Goal: Task Accomplishment & Management: Manage account settings

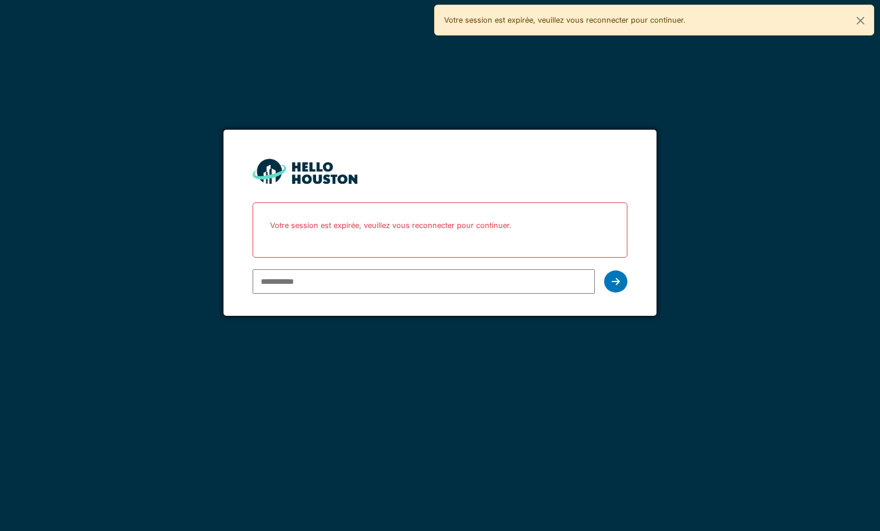
click at [428, 280] on input "email" at bounding box center [424, 281] width 342 height 24
type input "**********"
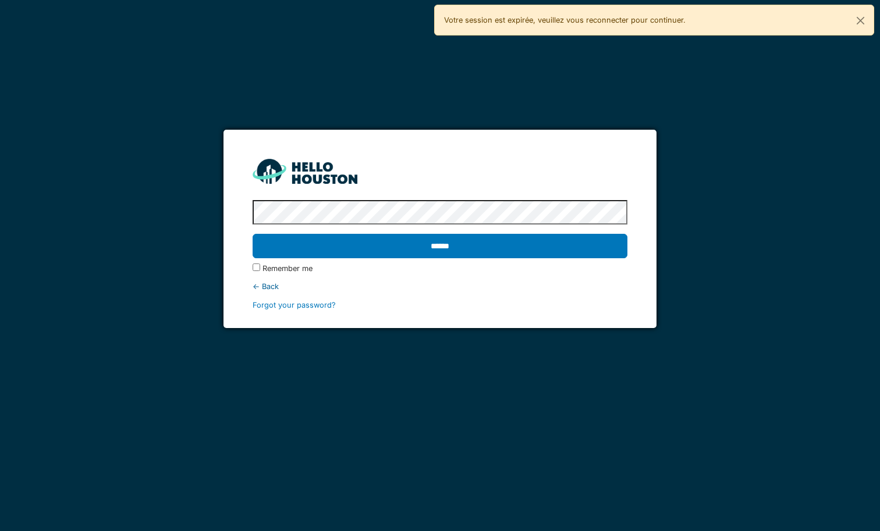
click at [253, 234] on input "******" at bounding box center [440, 246] width 374 height 24
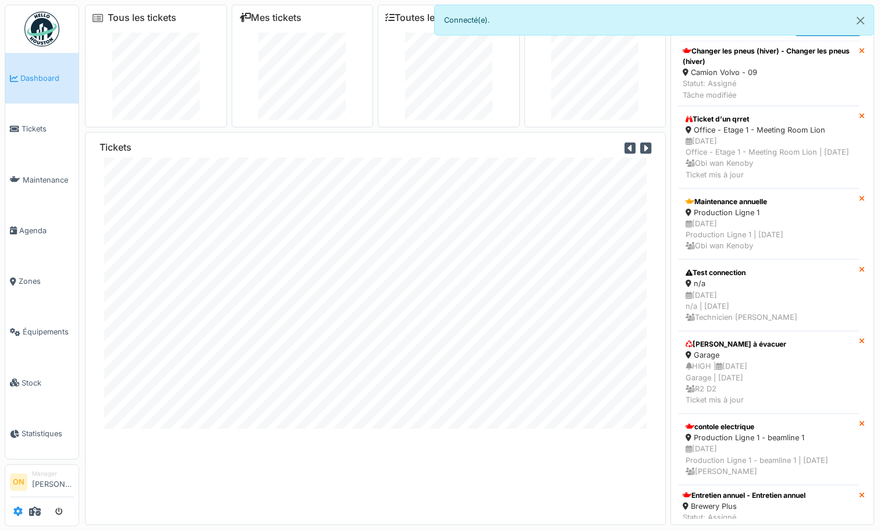
click at [16, 514] on icon at bounding box center [17, 511] width 9 height 9
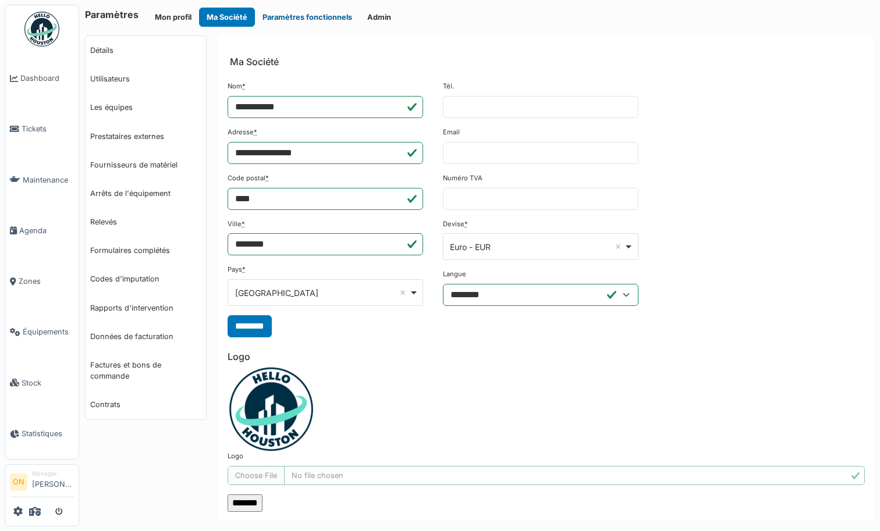
click at [300, 13] on button "Paramètres fonctionnels" at bounding box center [307, 17] width 105 height 19
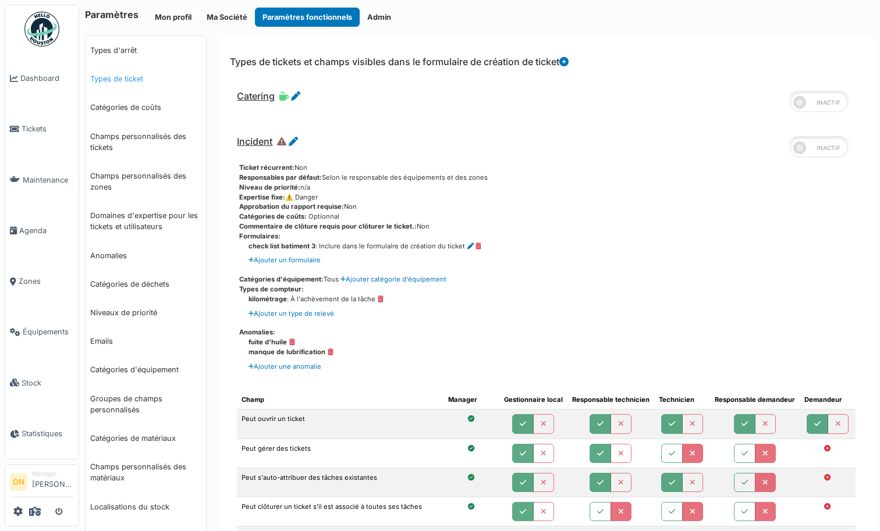
click at [121, 77] on link "Types de ticket" at bounding box center [146, 79] width 120 height 29
click at [35, 510] on icon at bounding box center [35, 511] width 12 height 9
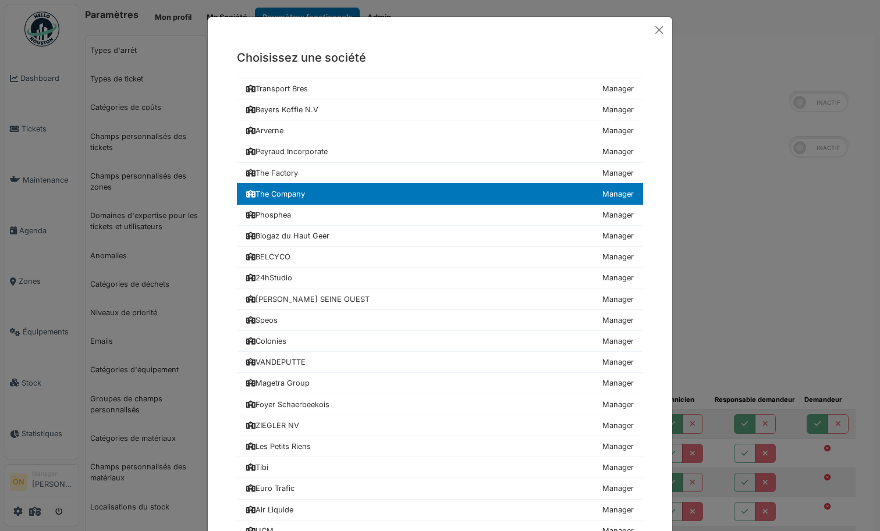
click at [777, 191] on div "Choisissez une société Transport Bres Manager Beyers Koffie N.V Manager [GEOGRA…" at bounding box center [440, 265] width 880 height 531
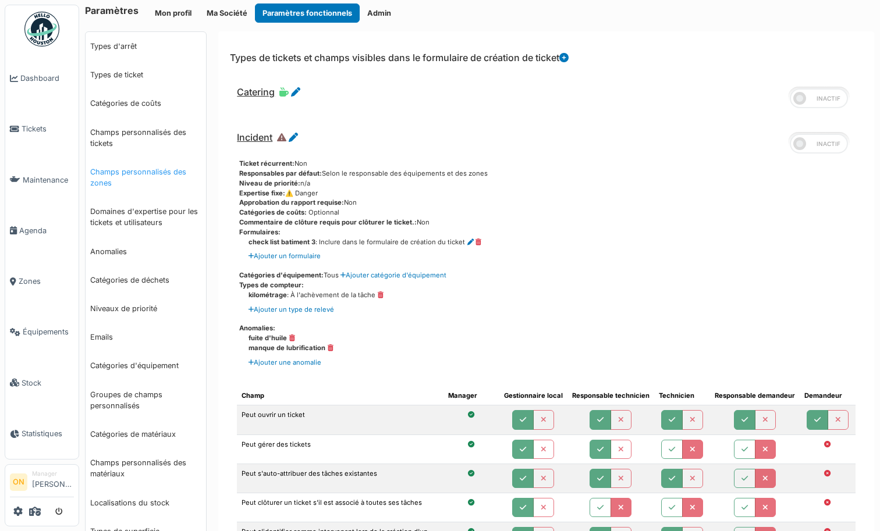
scroll to position [3, 0]
click at [147, 106] on link "Catégories de coûts" at bounding box center [146, 104] width 120 height 29
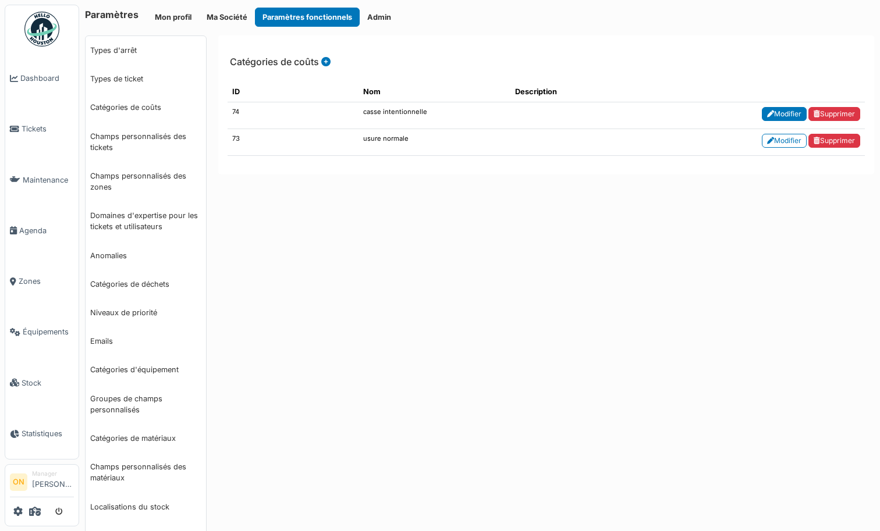
click at [775, 110] on link "Modifier" at bounding box center [784, 114] width 45 height 14
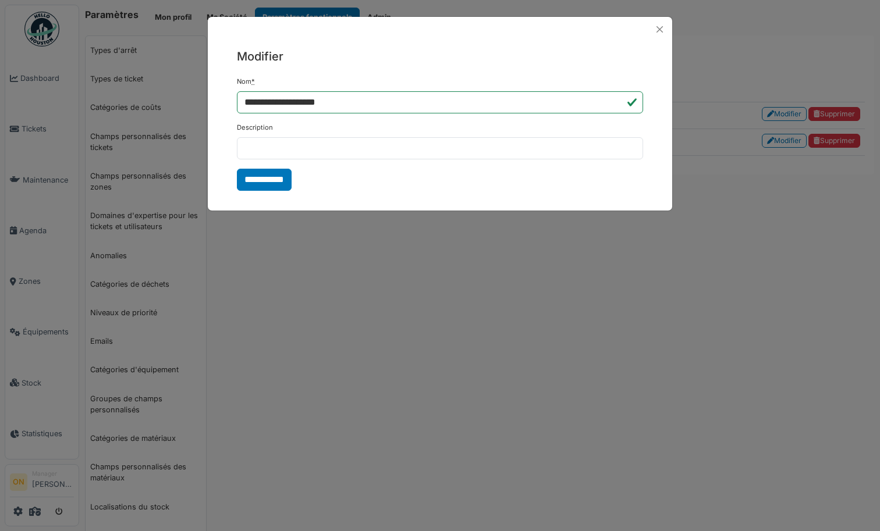
drag, startPoint x: 543, startPoint y: 405, endPoint x: 545, endPoint y: 379, distance: 25.7
click at [543, 405] on div "**********" at bounding box center [440, 265] width 880 height 531
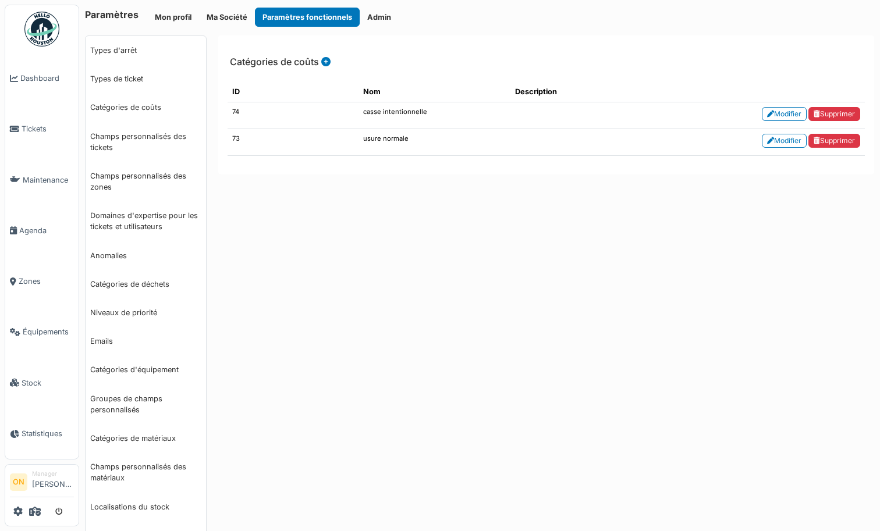
click at [329, 62] on icon at bounding box center [325, 61] width 9 height 9
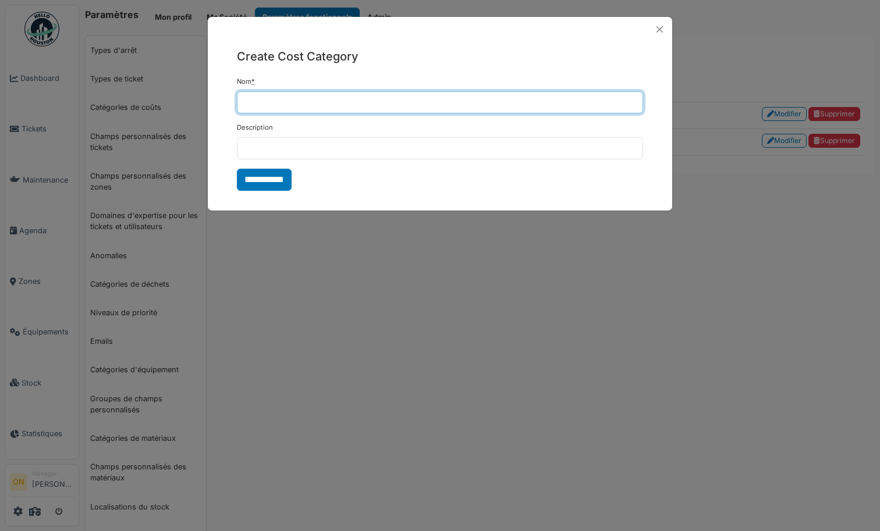
click at [354, 105] on input "Nom *" at bounding box center [440, 102] width 406 height 22
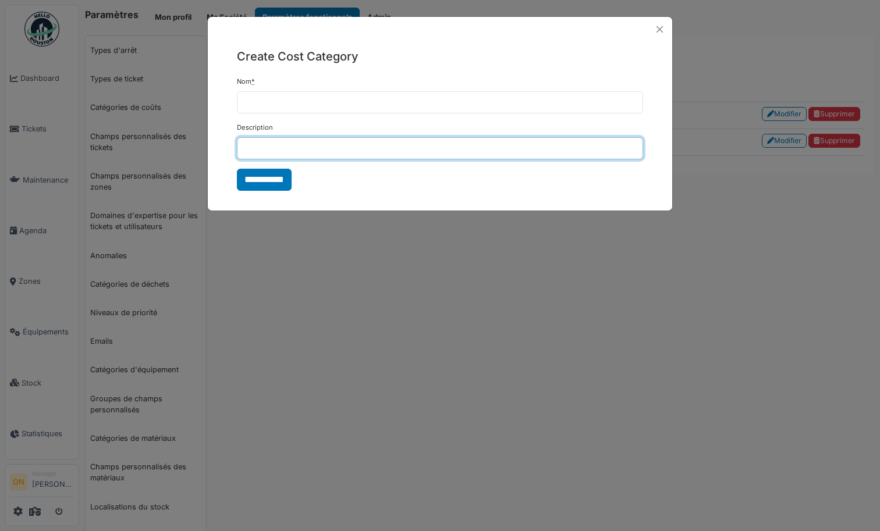
click at [333, 155] on input "Description" at bounding box center [440, 148] width 406 height 22
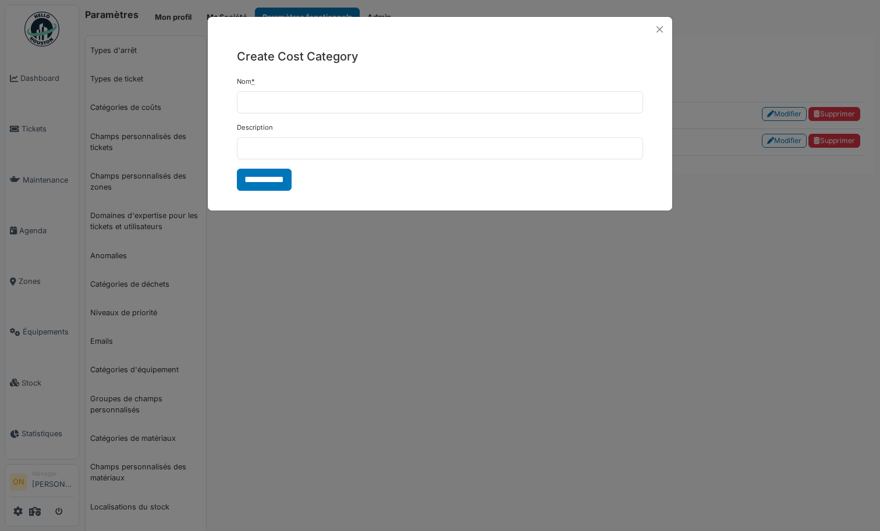
click at [329, 253] on div "**********" at bounding box center [440, 265] width 880 height 531
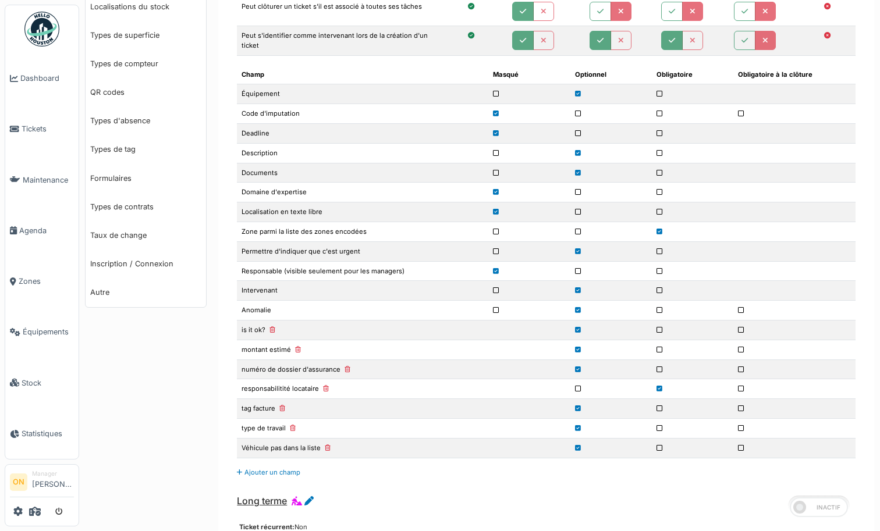
scroll to position [509, 0]
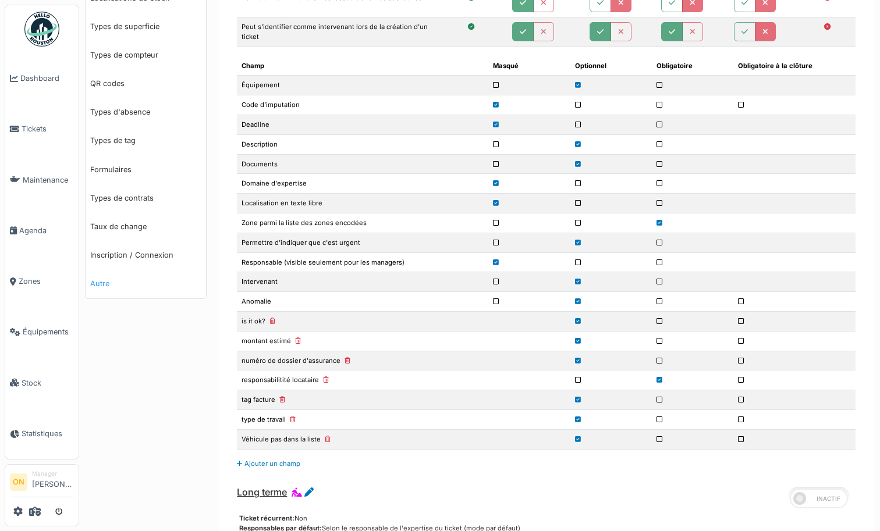
click at [104, 288] on link "Autre" at bounding box center [146, 283] width 120 height 29
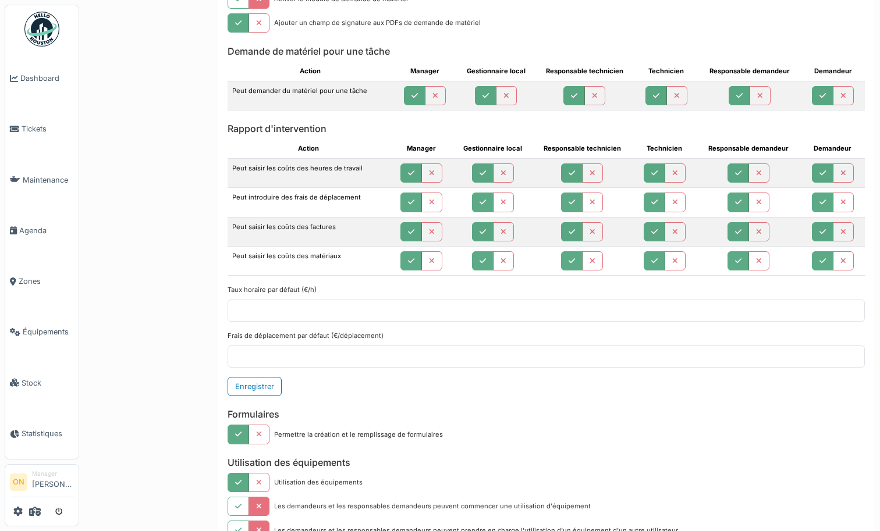
scroll to position [1748, 0]
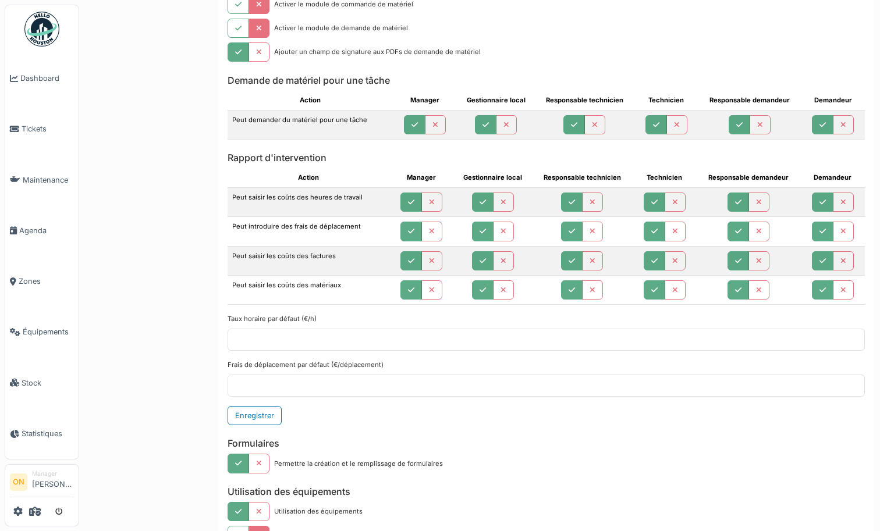
click at [331, 200] on td "Peut saisir les coûts des heures de travail" at bounding box center [308, 202] width 161 height 29
click at [35, 512] on icon at bounding box center [35, 511] width 12 height 9
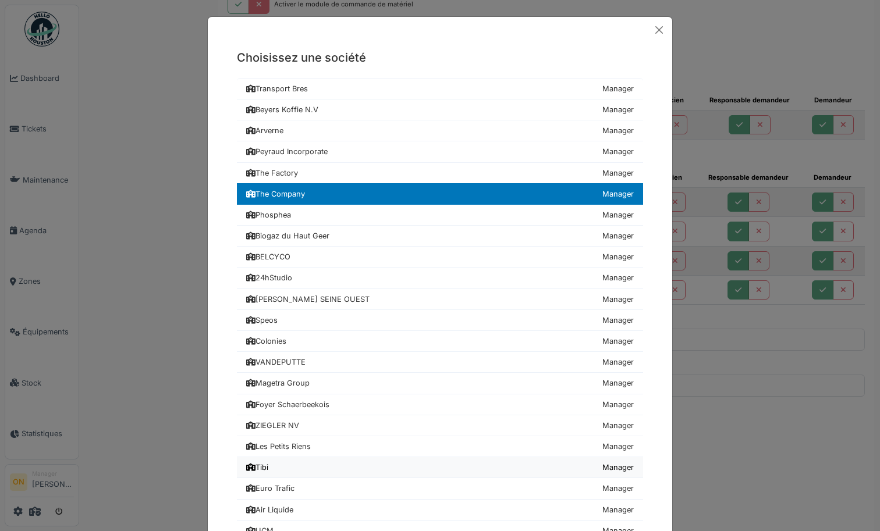
click at [267, 470] on div "Tibi" at bounding box center [257, 467] width 22 height 11
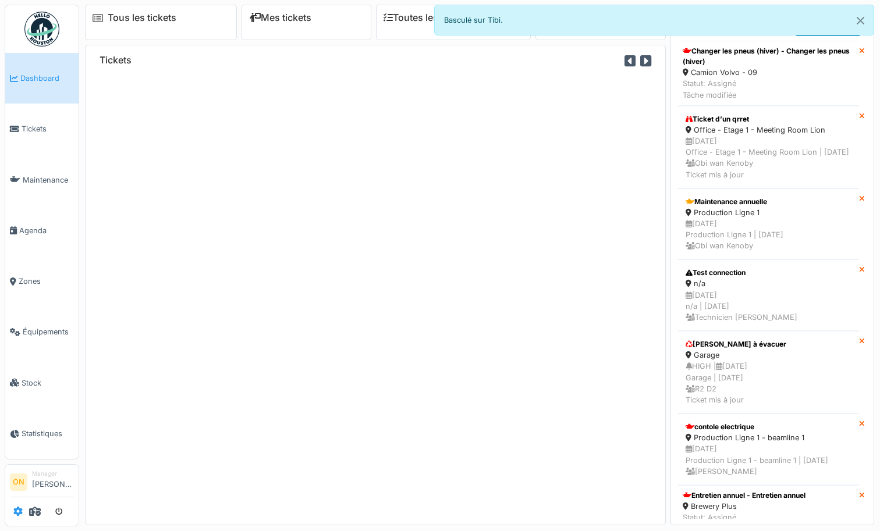
click at [14, 510] on icon at bounding box center [17, 511] width 9 height 9
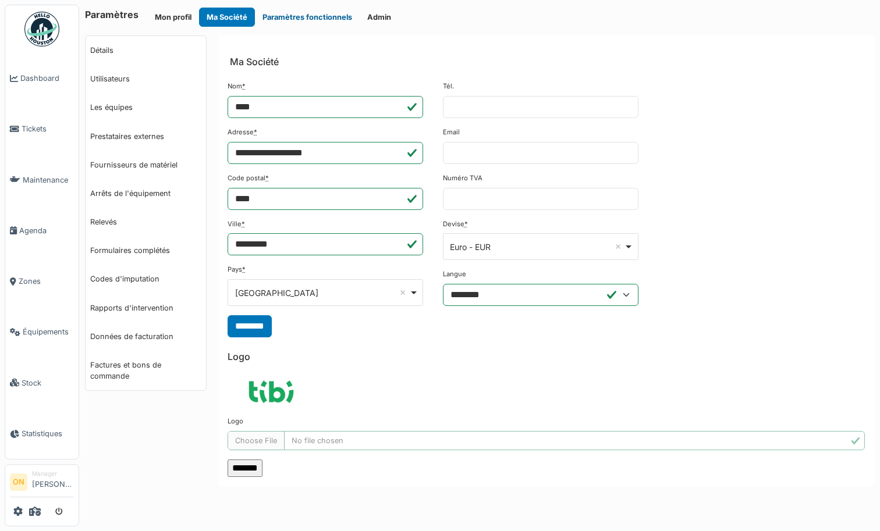
click at [310, 10] on button "Paramètres fonctionnels" at bounding box center [307, 17] width 105 height 19
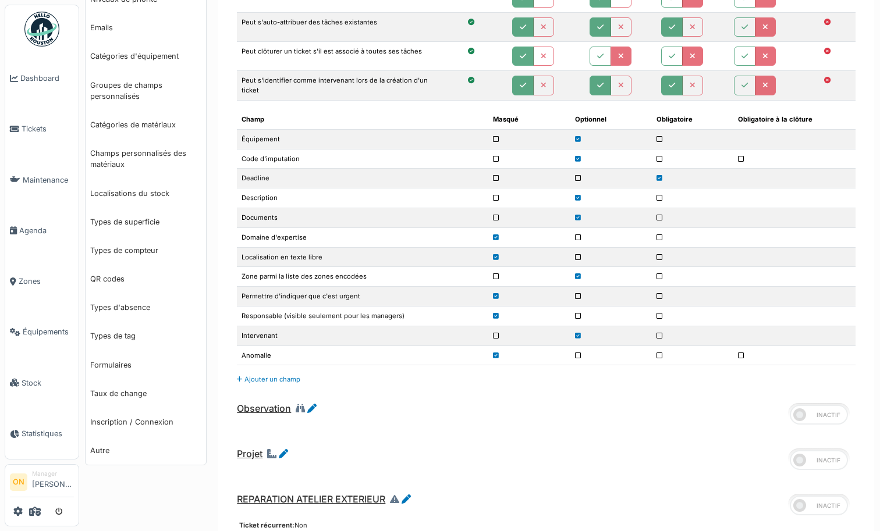
scroll to position [468, 0]
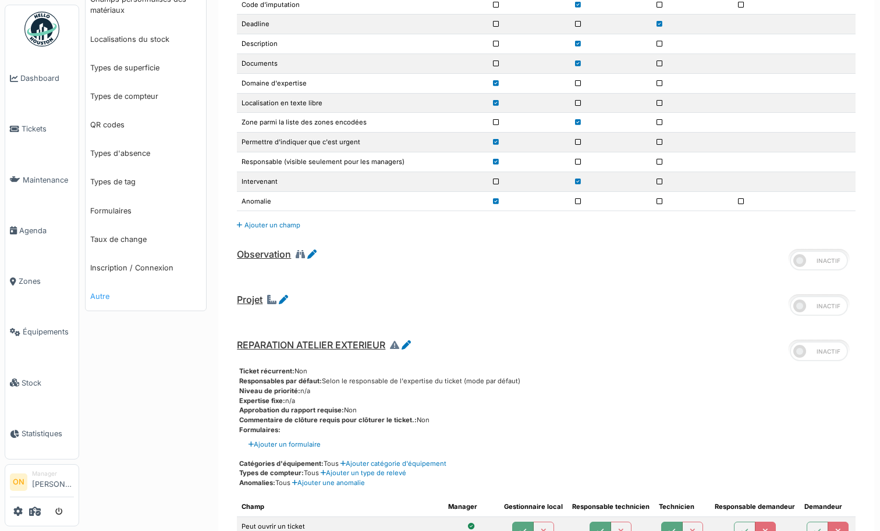
click at [98, 290] on link "Autre" at bounding box center [146, 296] width 120 height 29
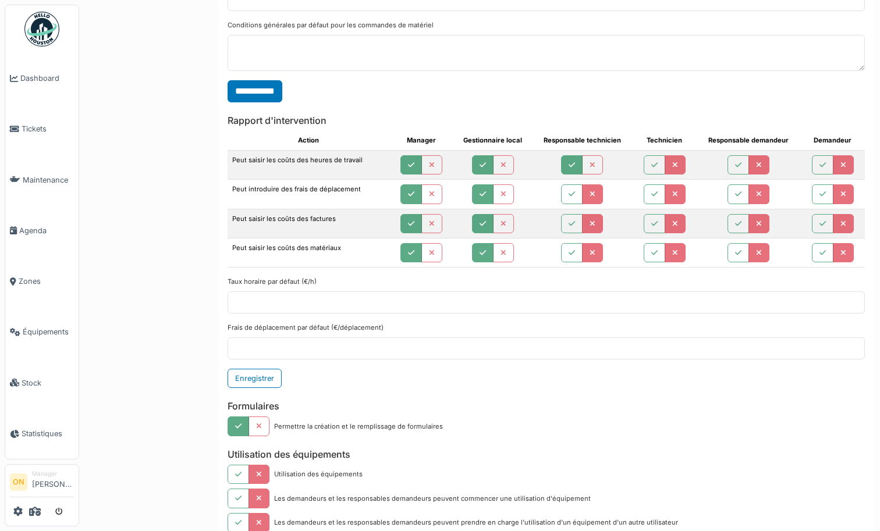
scroll to position [2820, 0]
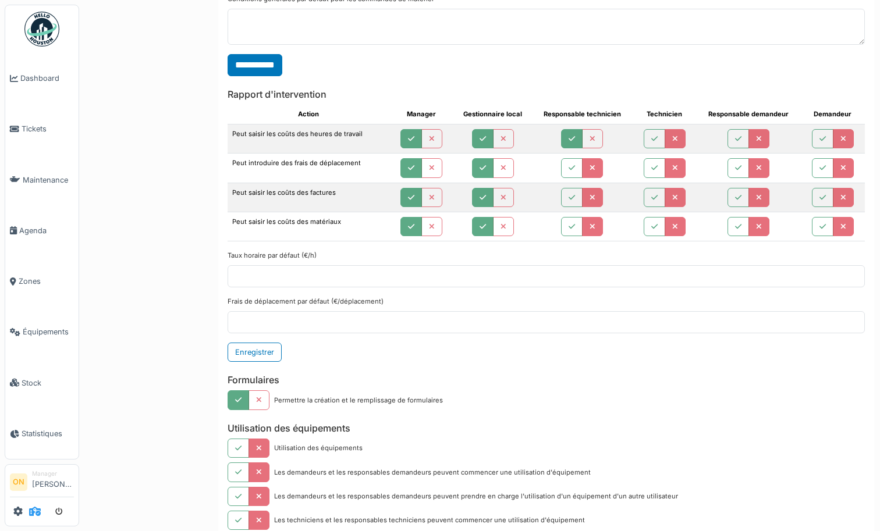
click at [35, 511] on icon at bounding box center [35, 511] width 12 height 9
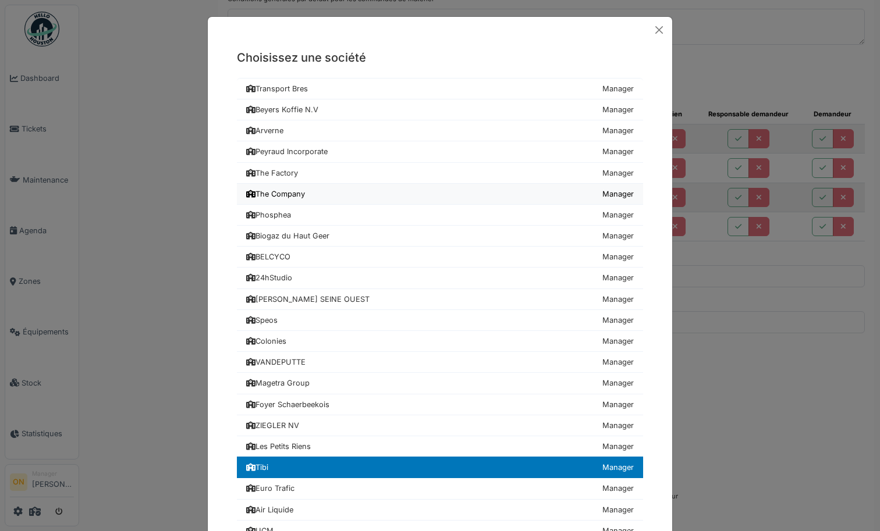
click at [353, 185] on link "The Company Manager" at bounding box center [440, 194] width 406 height 21
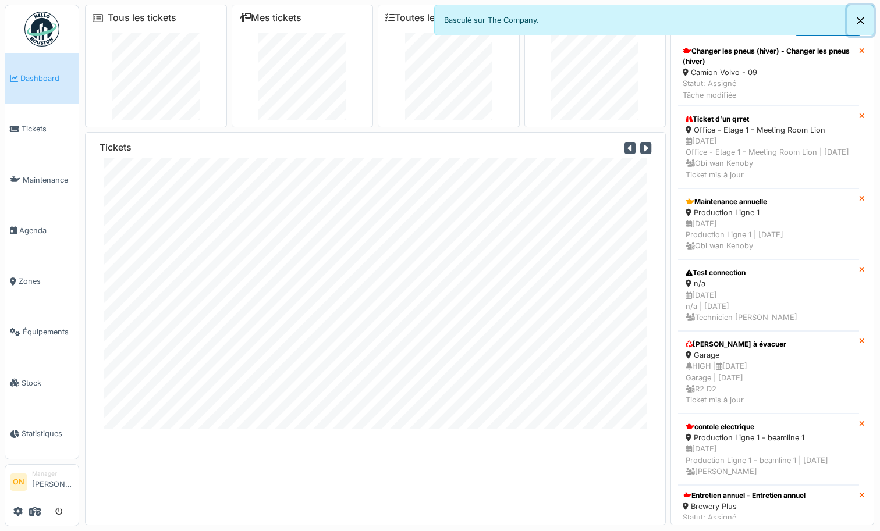
click at [862, 19] on button "Close" at bounding box center [860, 20] width 26 height 31
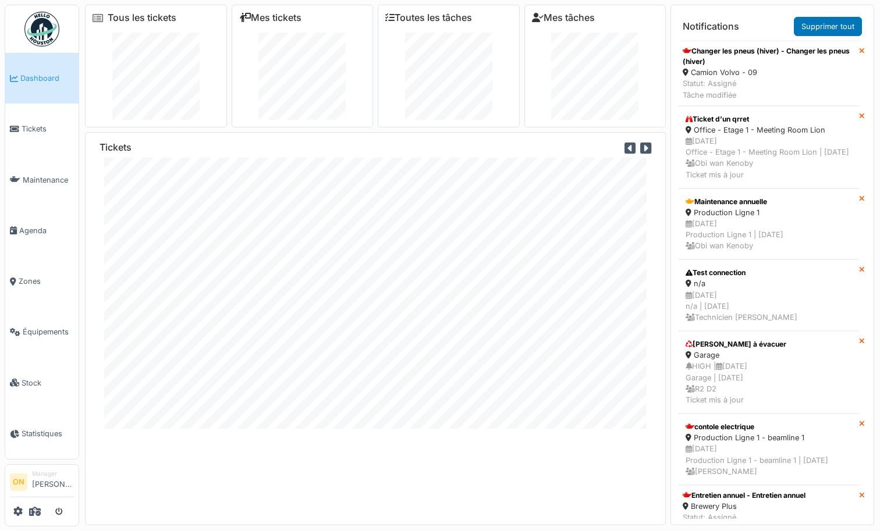
click at [406, 467] on div "Tickets" at bounding box center [375, 328] width 581 height 393
